Goal: Information Seeking & Learning: Learn about a topic

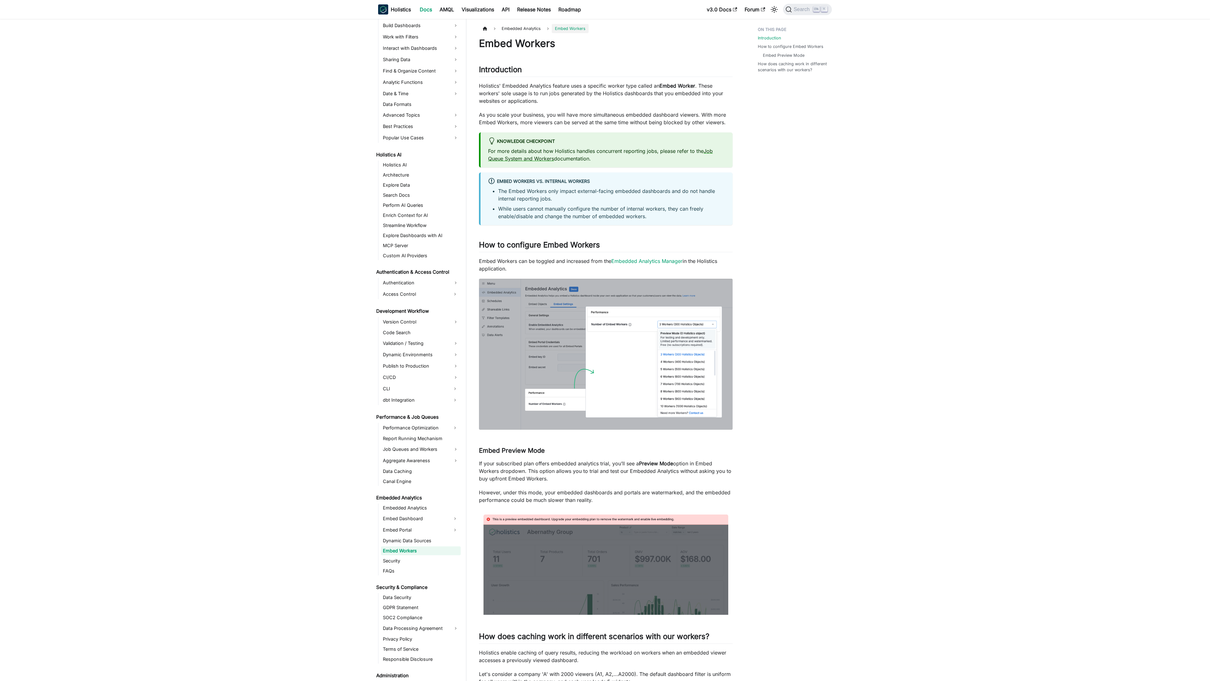
scroll to position [200, 0]
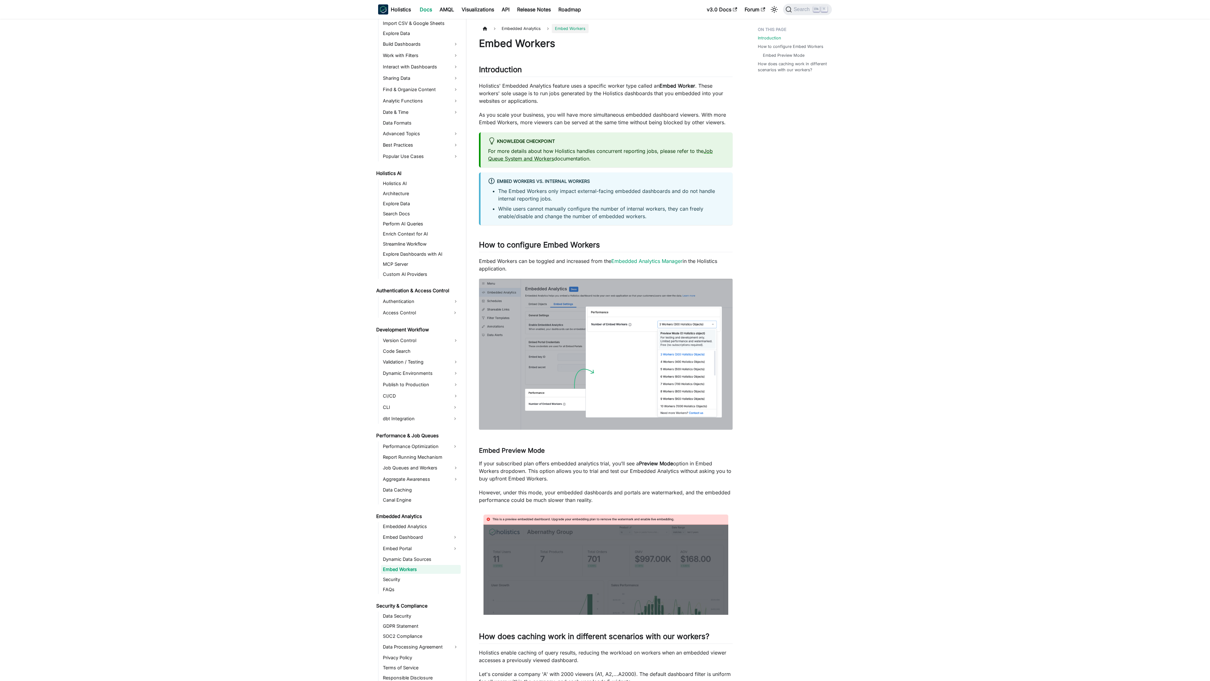
scroll to position [200, 0]
